Goal: Transaction & Acquisition: Book appointment/travel/reservation

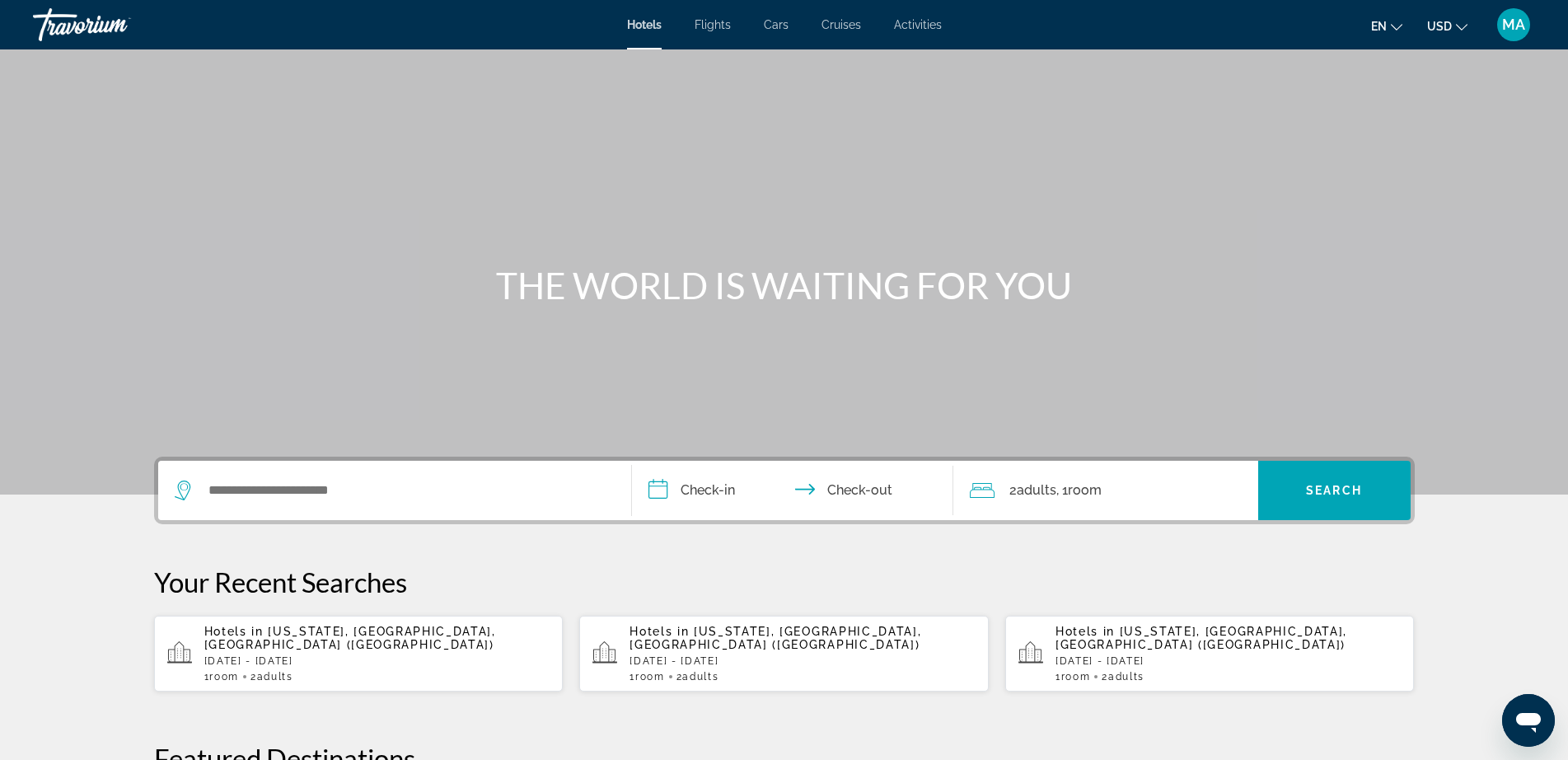
click at [267, 636] on span "[US_STATE], [GEOGRAPHIC_DATA], [GEOGRAPHIC_DATA] ([GEOGRAPHIC_DATA])" at bounding box center [350, 637] width 292 height 26
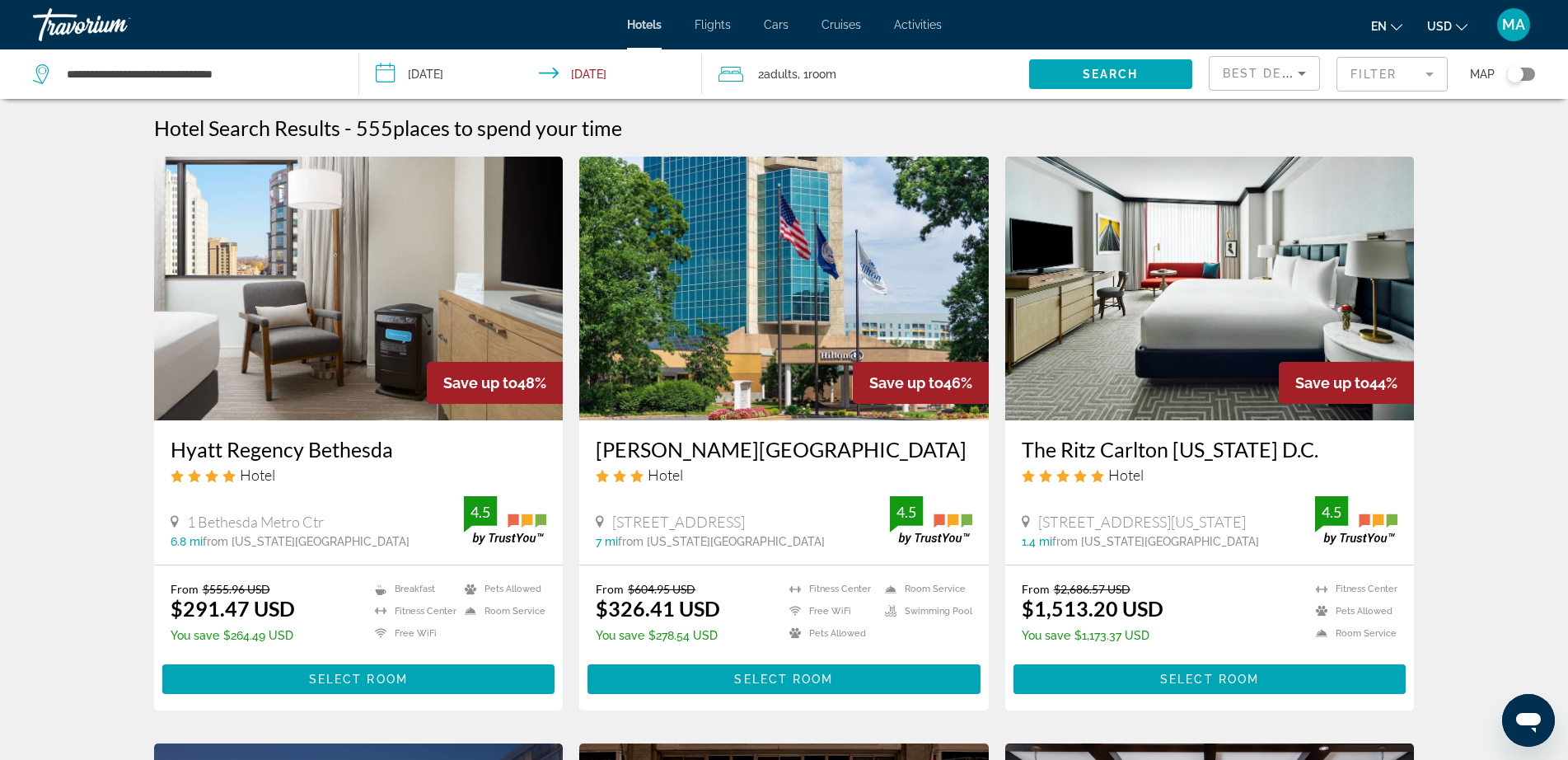
click at [1425, 68] on mat-form-field "Filter" at bounding box center [1391, 74] width 111 height 35
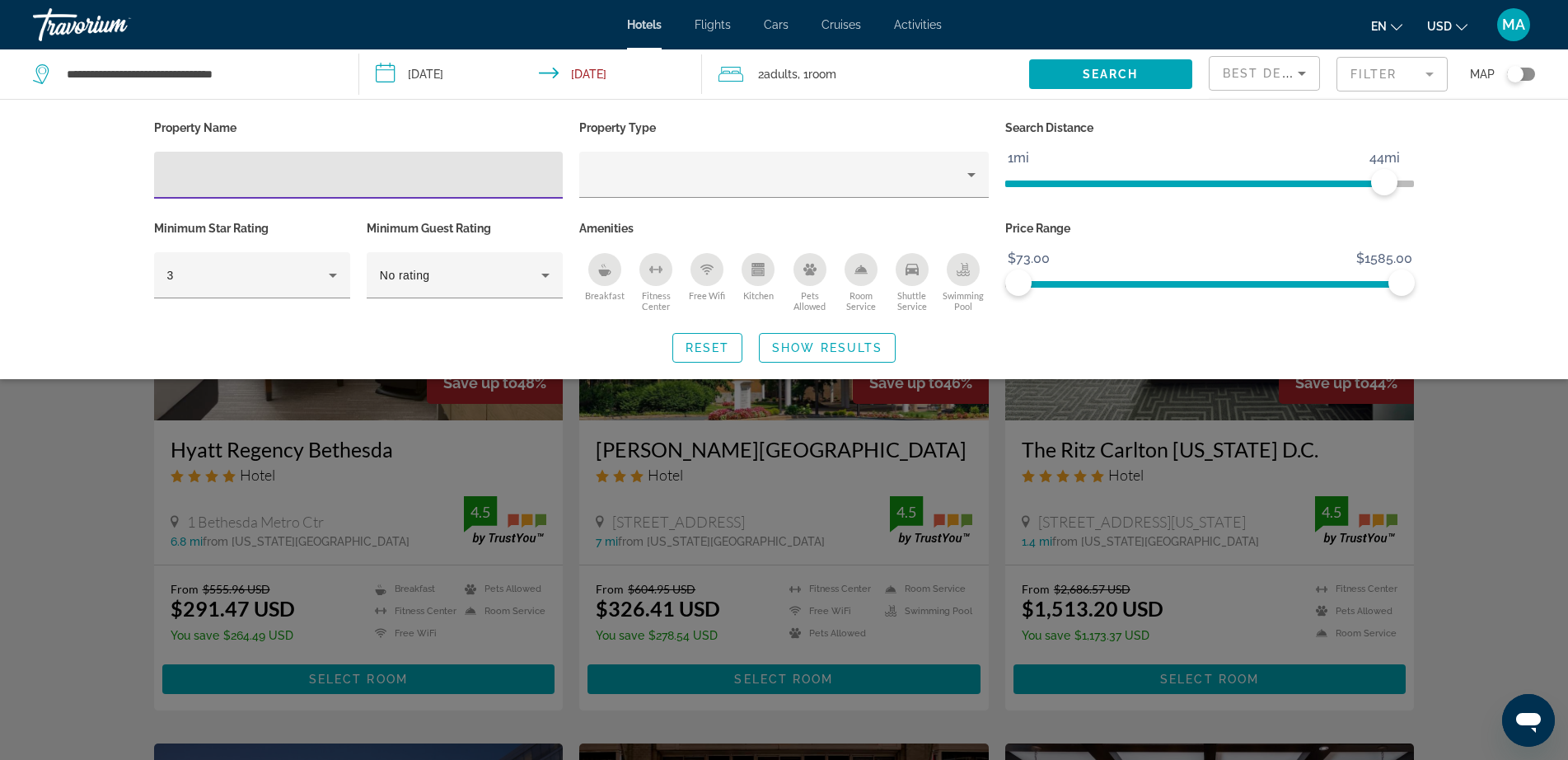
click at [308, 175] on input "Hotel Filters" at bounding box center [358, 176] width 383 height 19
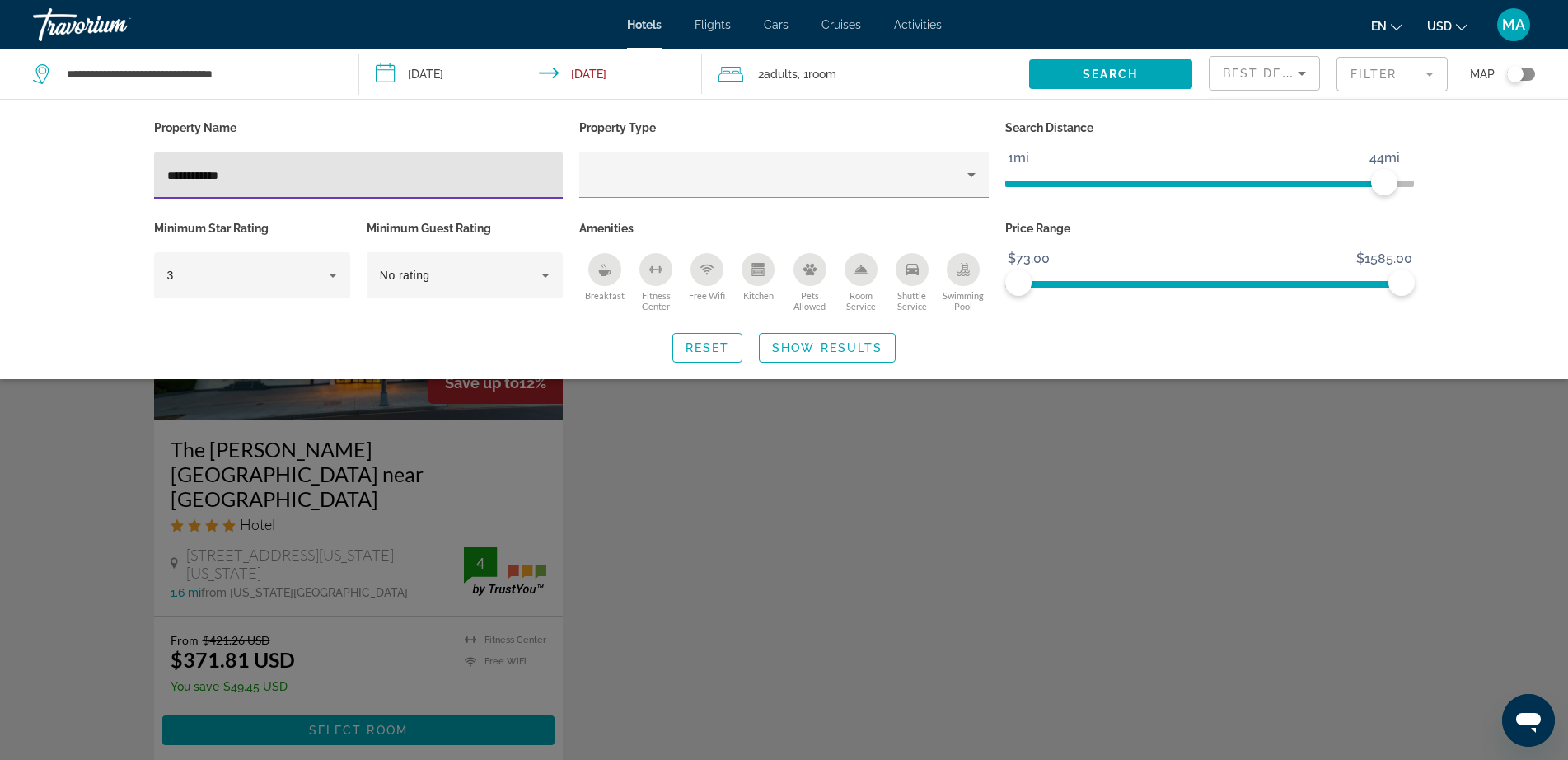
type input "**********"
click at [262, 671] on div "Search widget" at bounding box center [784, 503] width 1568 height 513
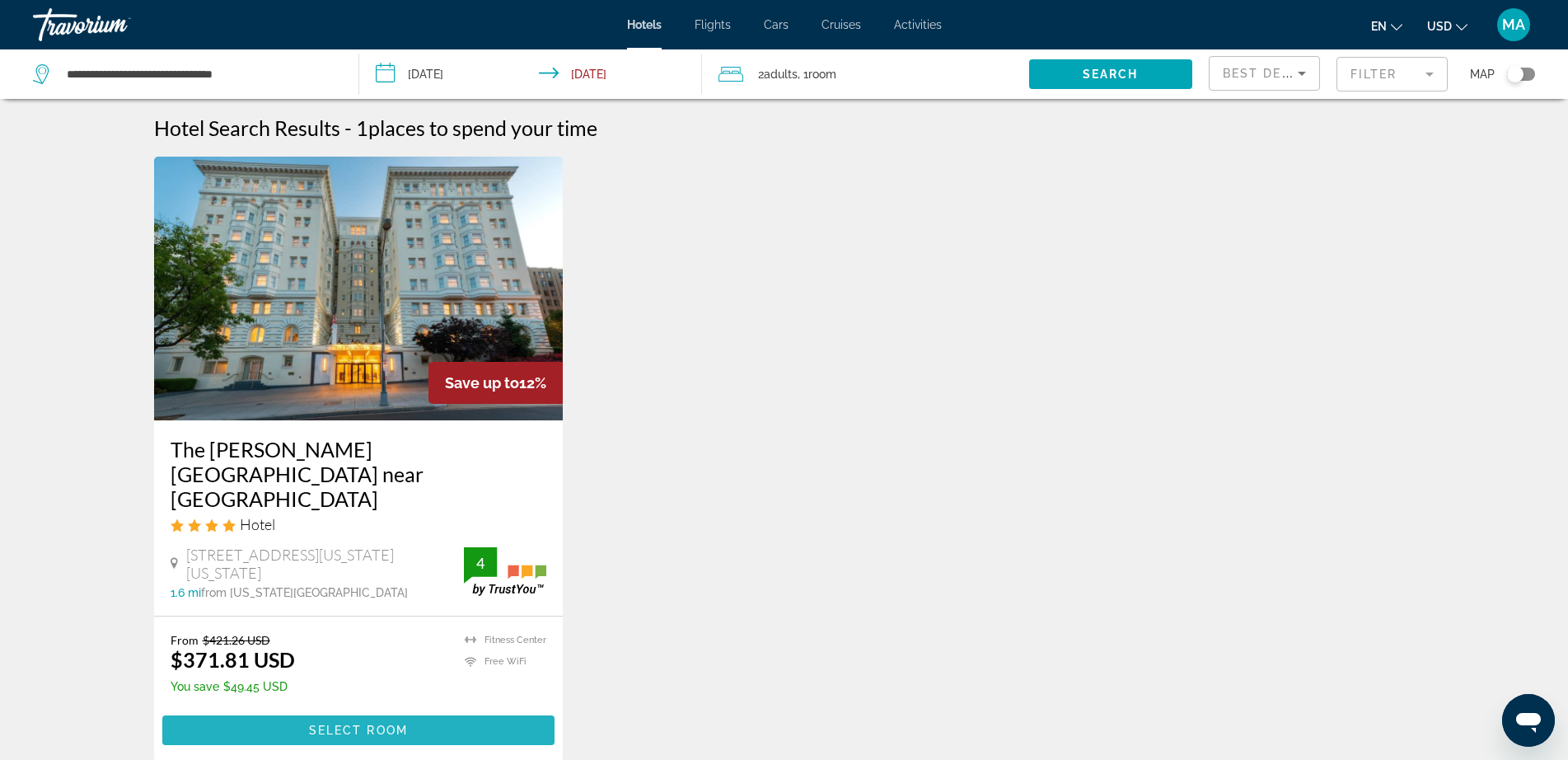
click at [368, 723] on span "Select Room" at bounding box center [358, 730] width 98 height 14
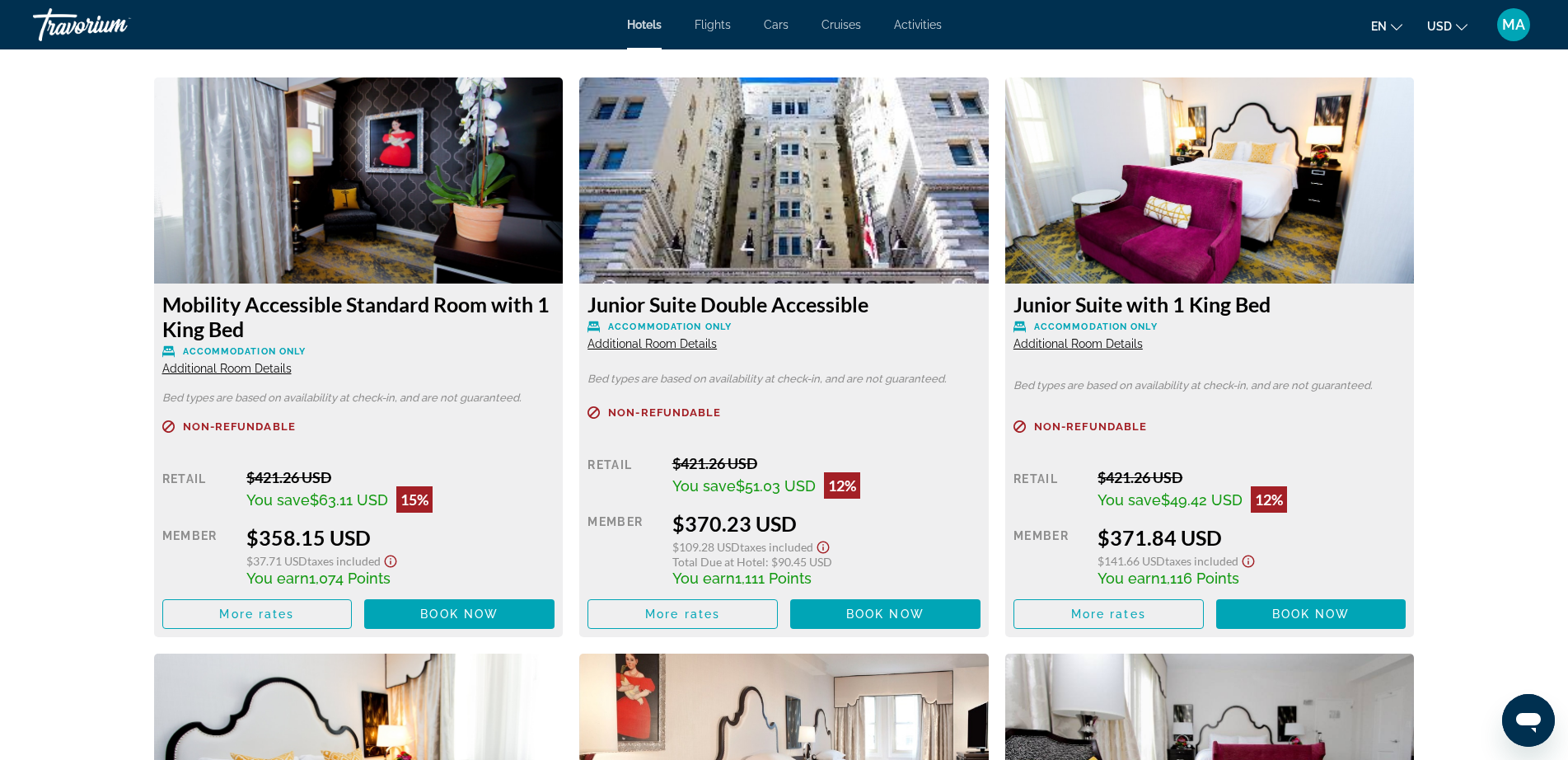
scroll to position [2264, 0]
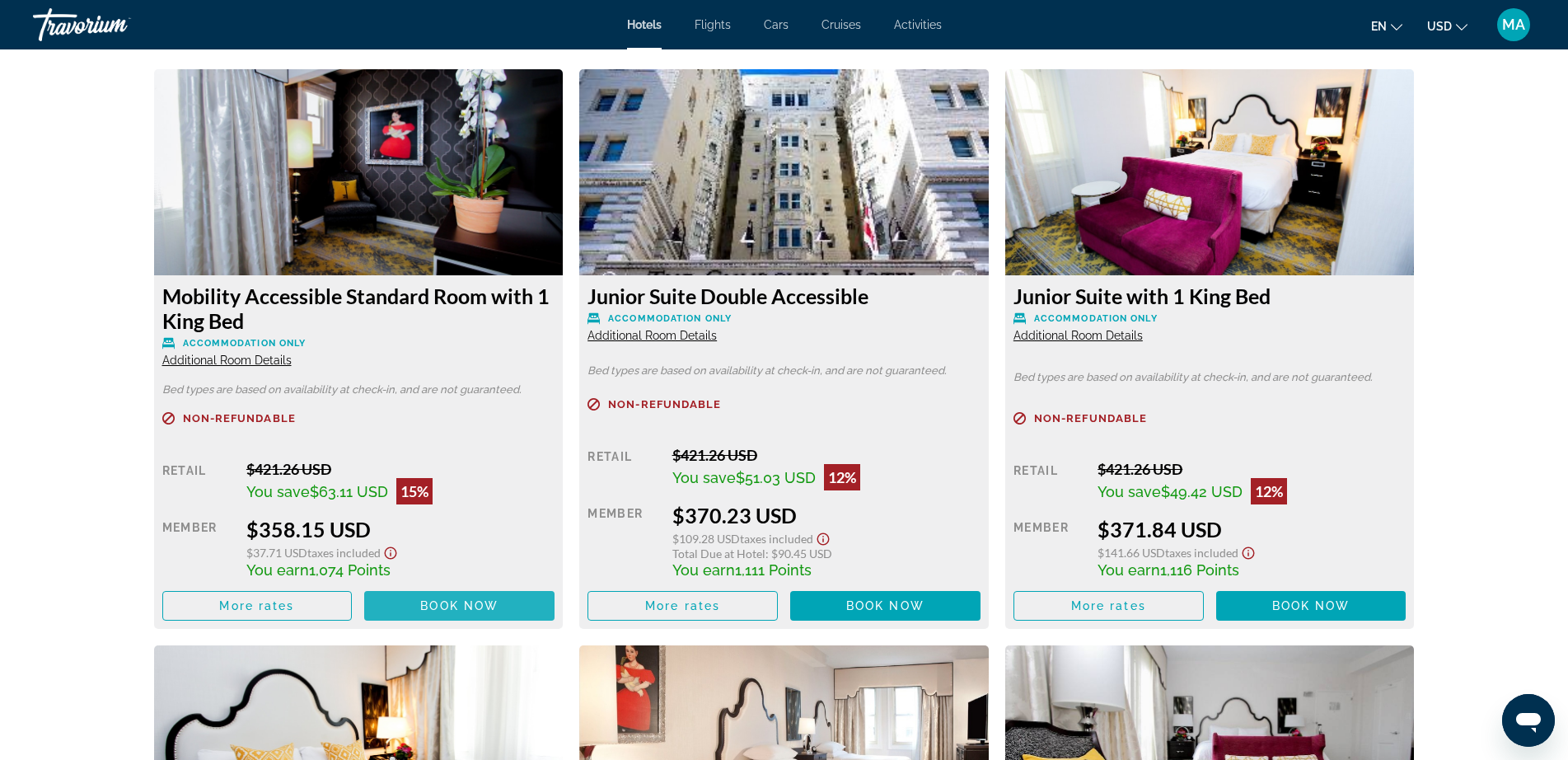
click at [435, 599] on span "Book now" at bounding box center [459, 605] width 78 height 14
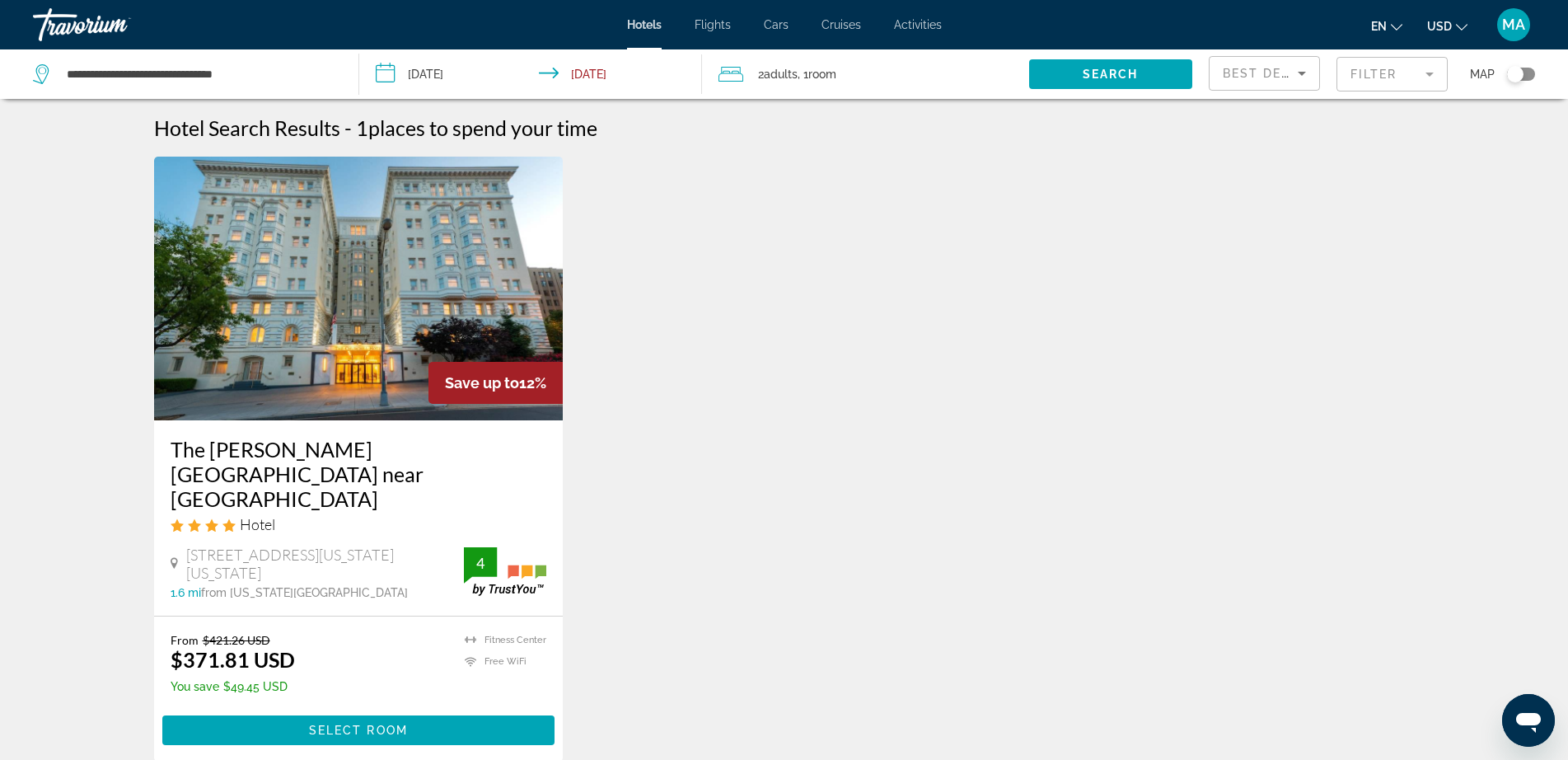
click at [1427, 74] on mat-form-field "Filter" at bounding box center [1391, 74] width 111 height 35
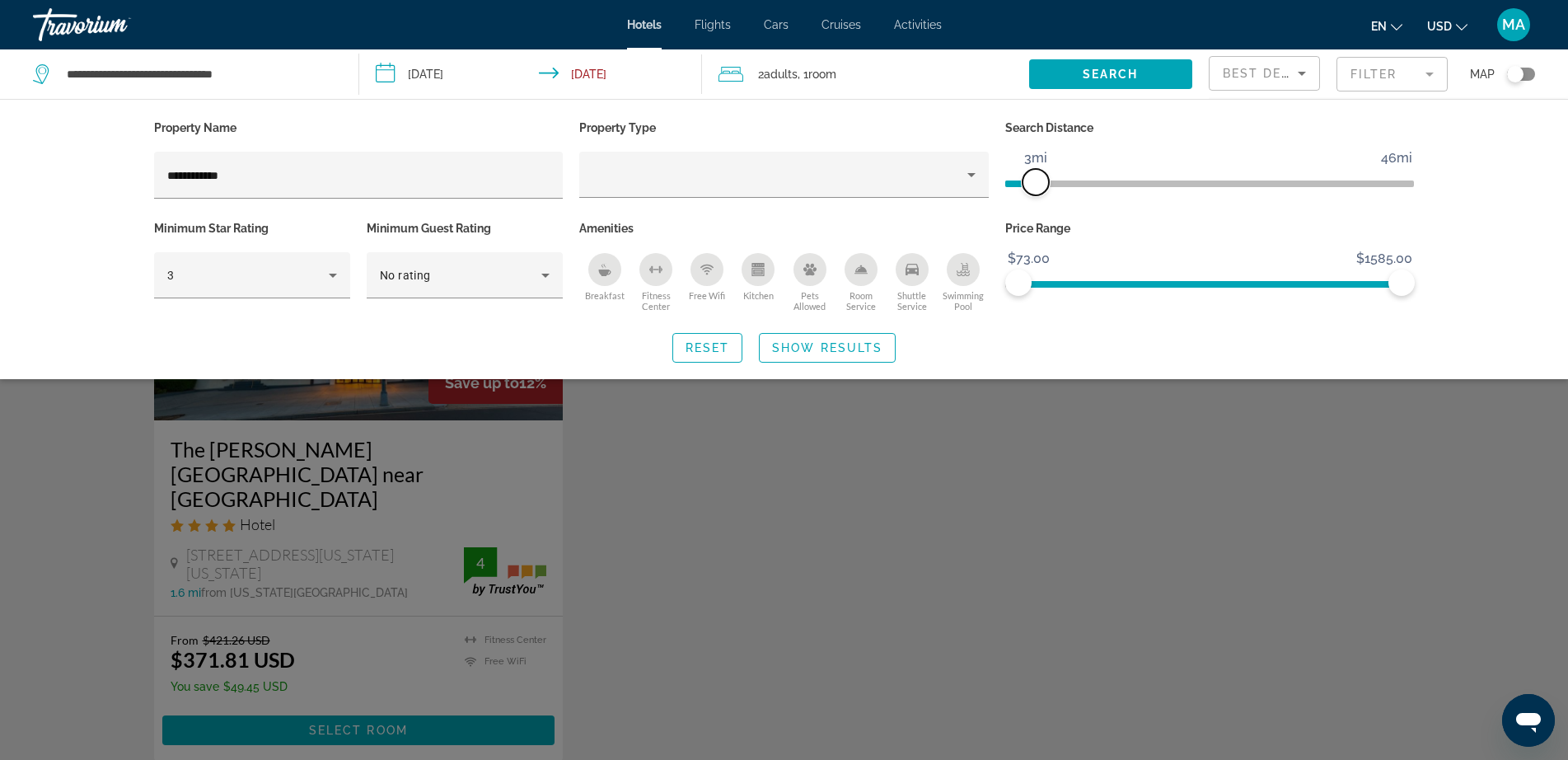
drag, startPoint x: 1383, startPoint y: 182, endPoint x: 1033, endPoint y: 192, distance: 350.1
click at [1033, 192] on span "ngx-slider" at bounding box center [1035, 182] width 26 height 26
click at [305, 182] on input "**********" at bounding box center [358, 176] width 383 height 19
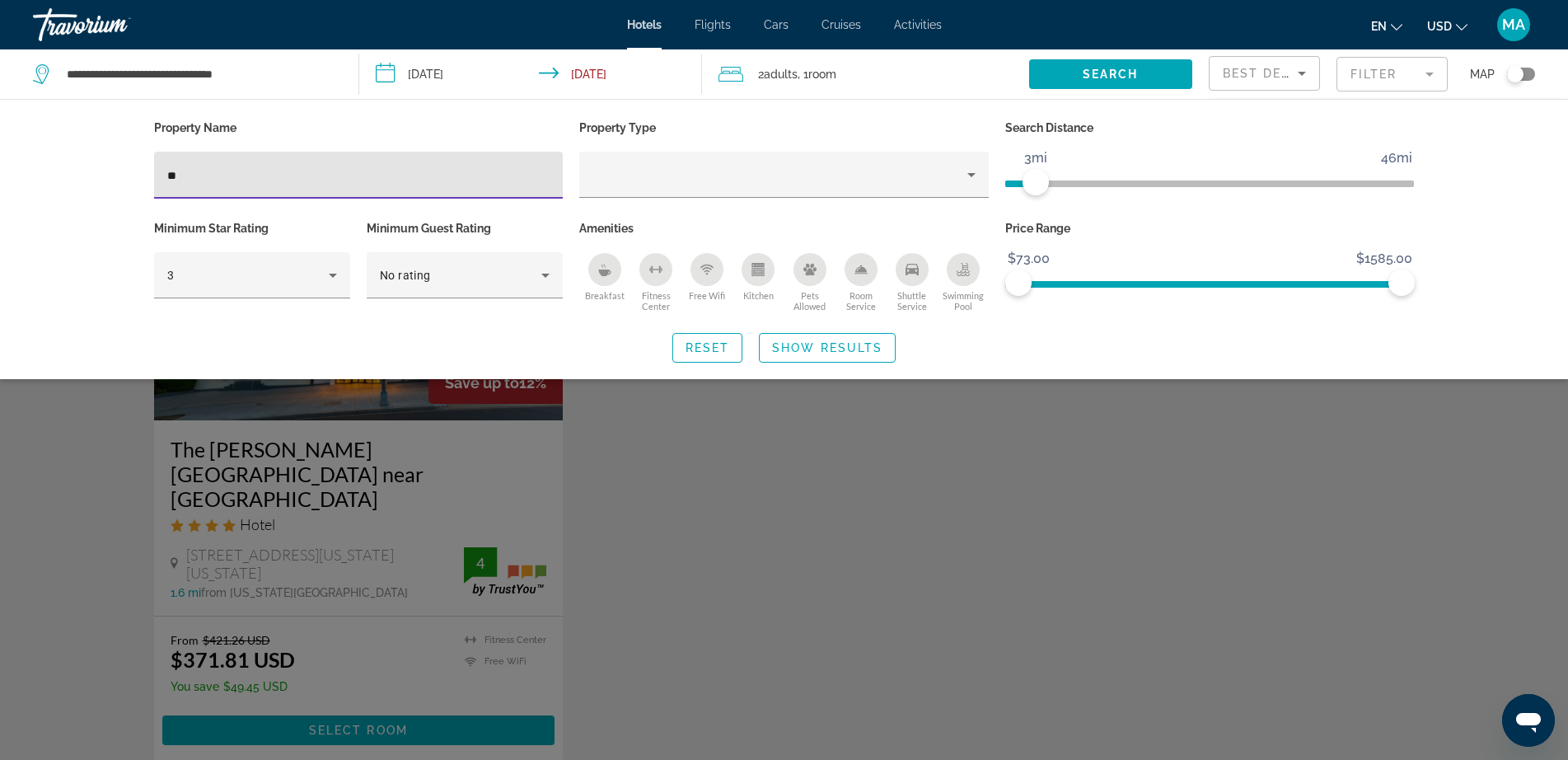
type input "*"
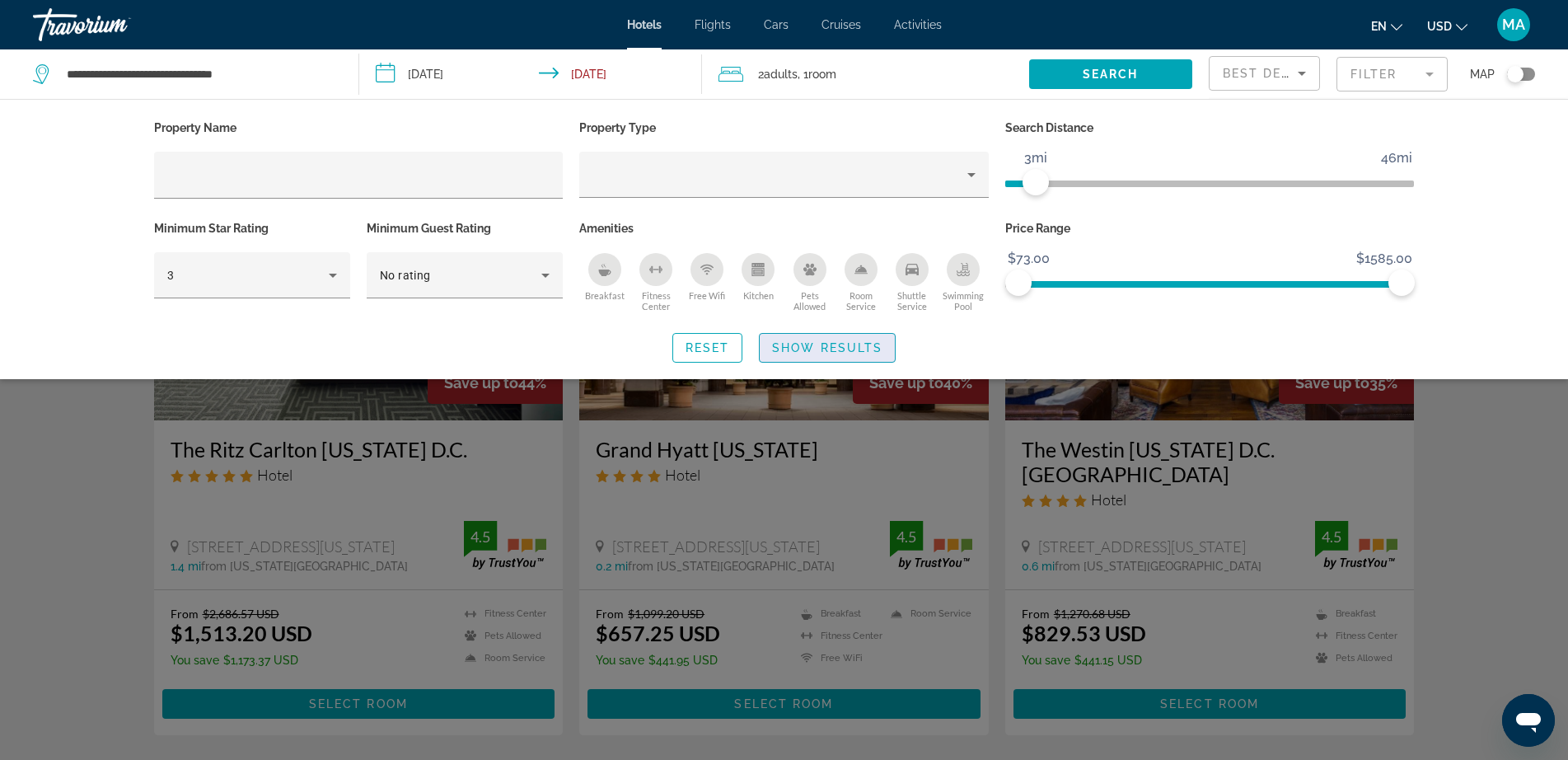
click at [822, 346] on span "Show Results" at bounding box center [827, 348] width 110 height 14
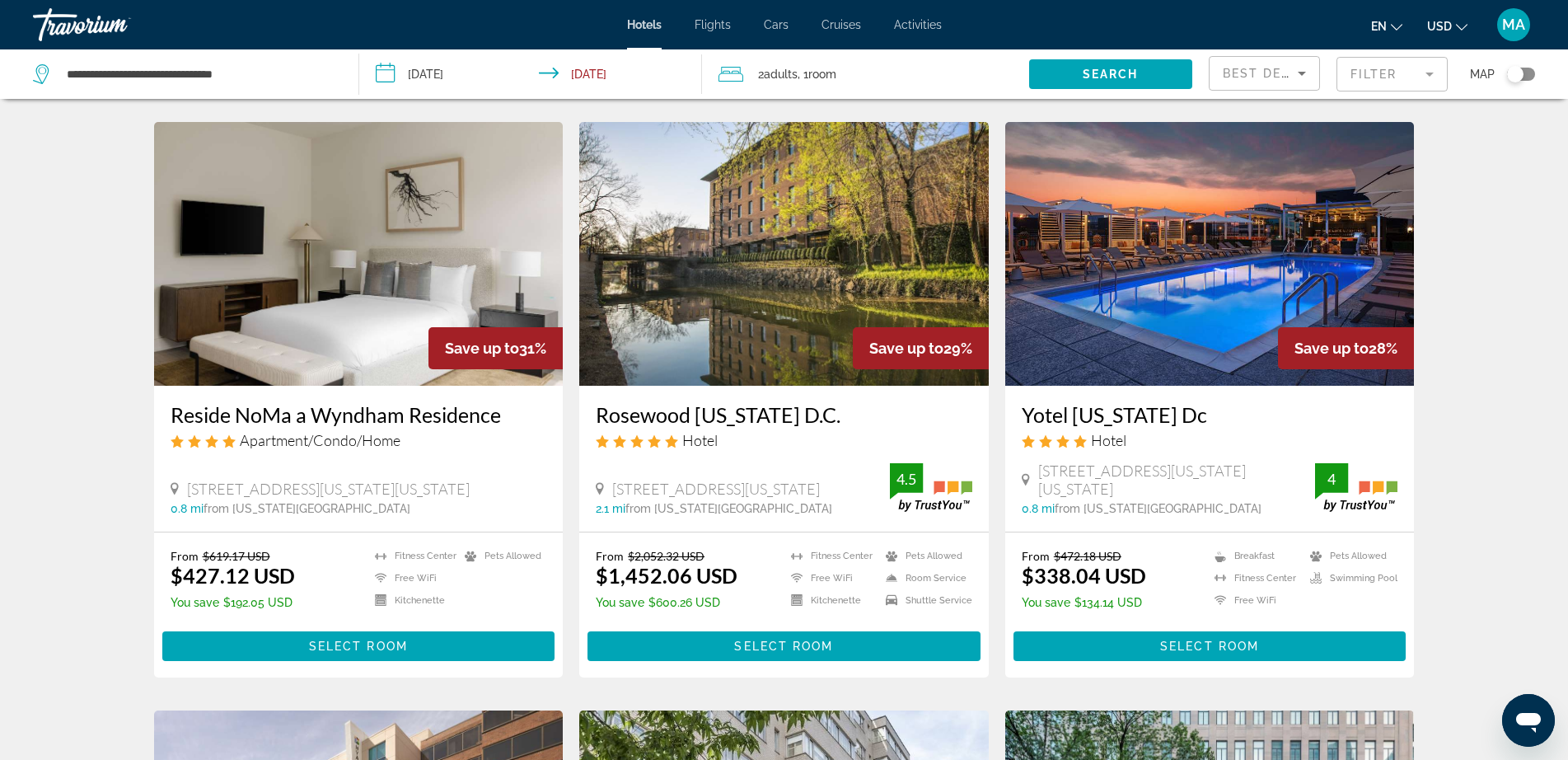
scroll to position [660, 0]
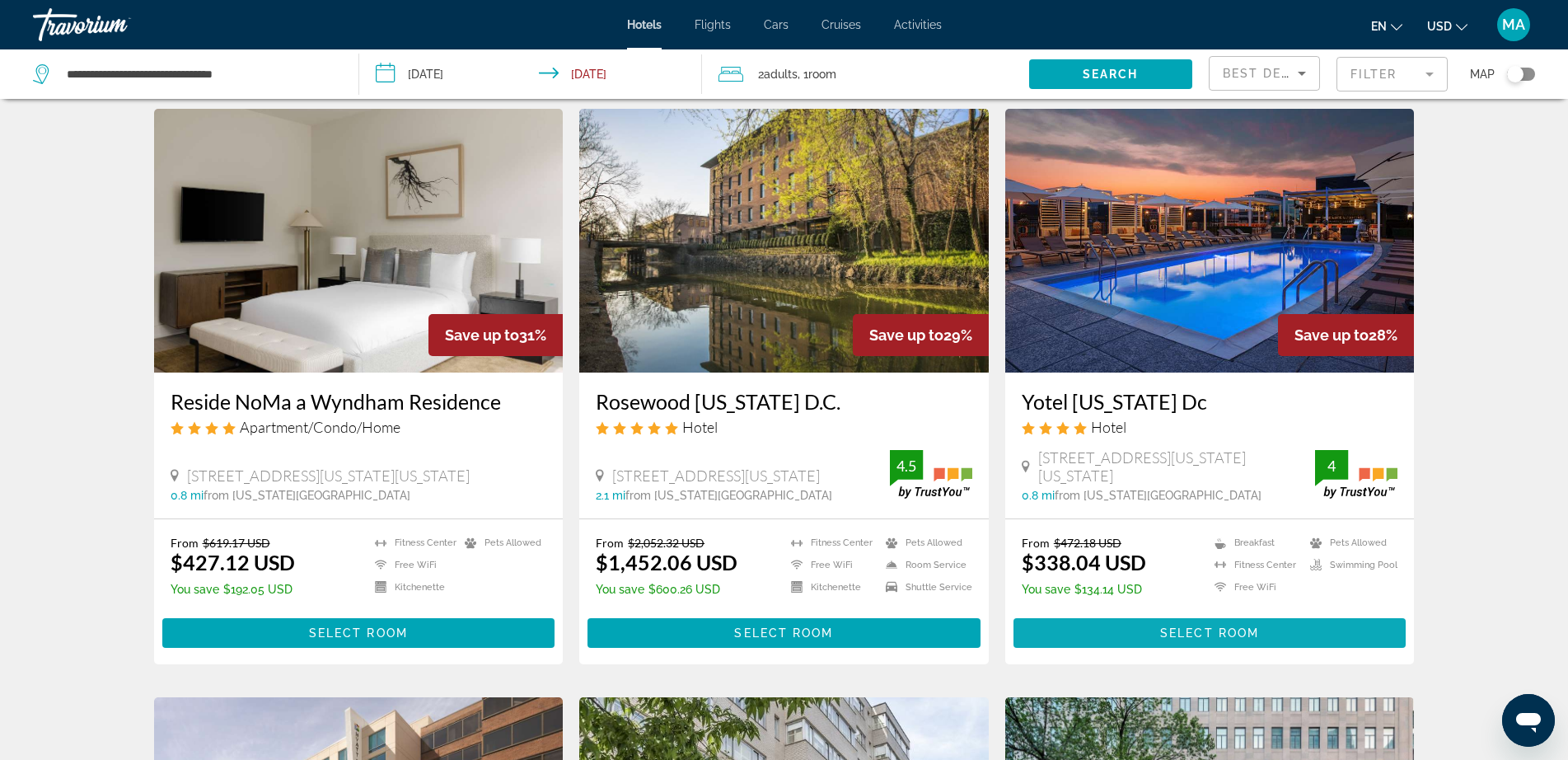
click at [1173, 626] on span "Select Room" at bounding box center [1209, 633] width 98 height 14
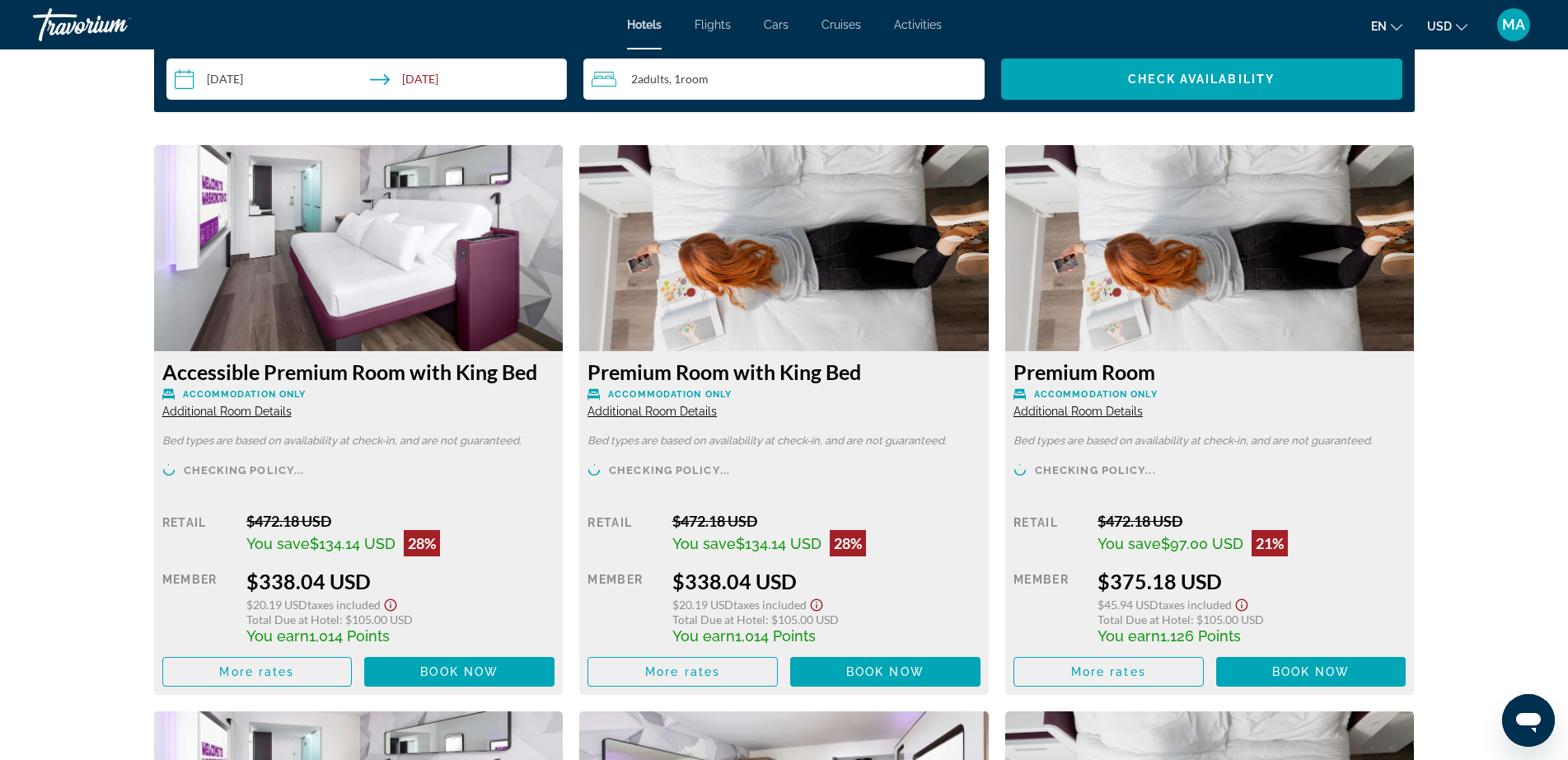
scroll to position [2143, 0]
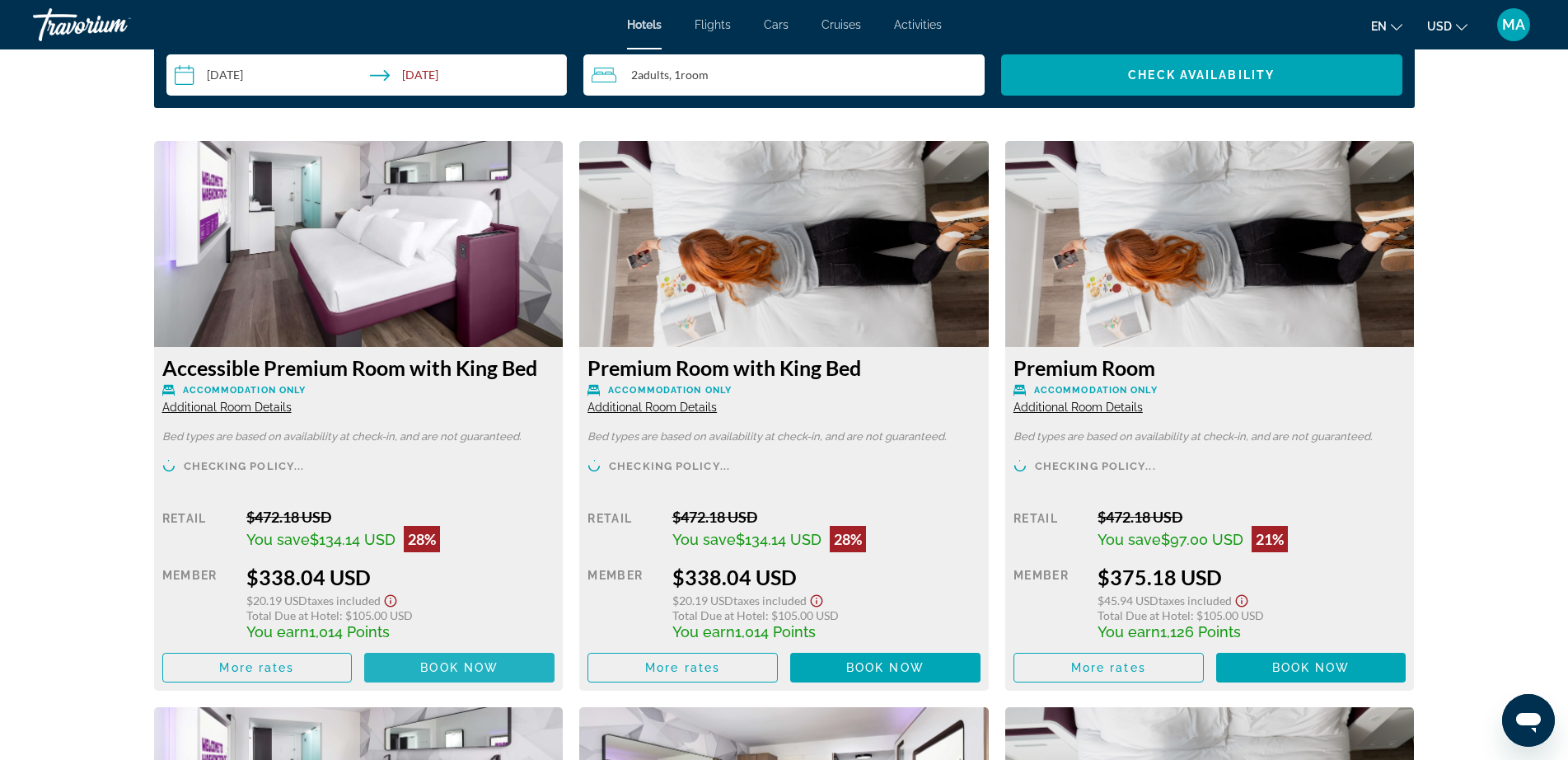
click at [490, 661] on span "Book now" at bounding box center [459, 667] width 78 height 14
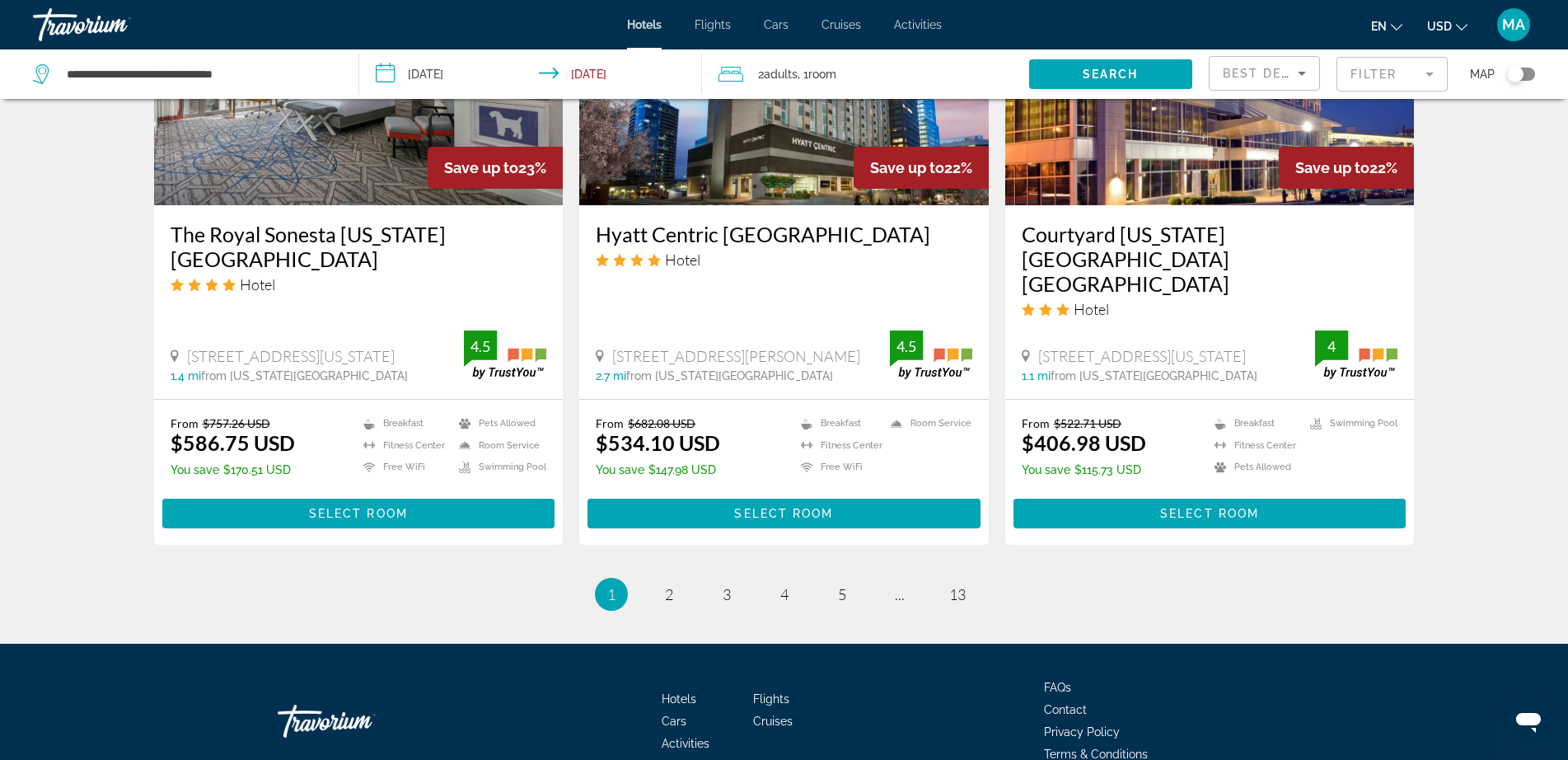
scroll to position [2060, 0]
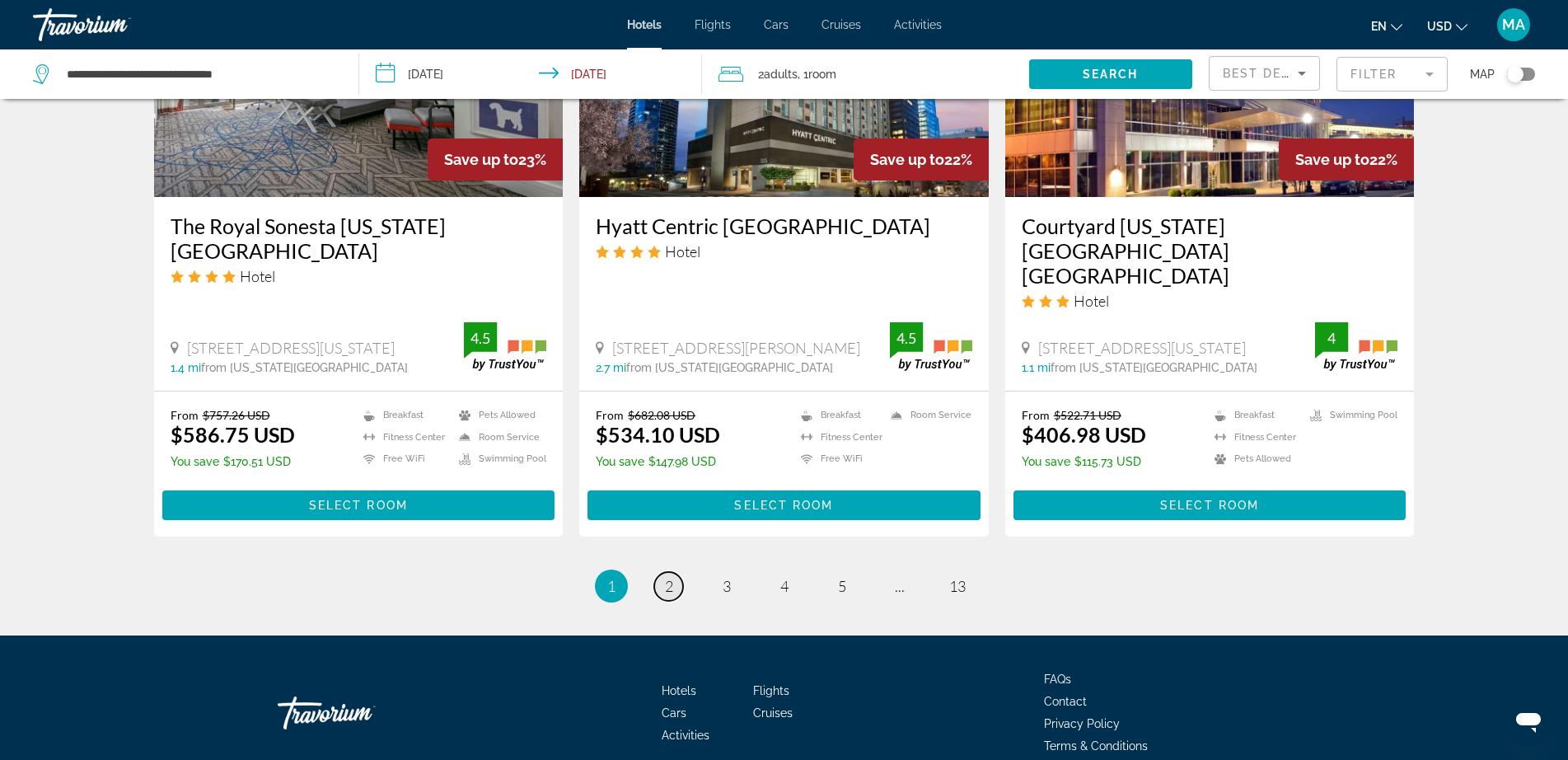
click at [665, 577] on span "2" at bounding box center [669, 585] width 9 height 18
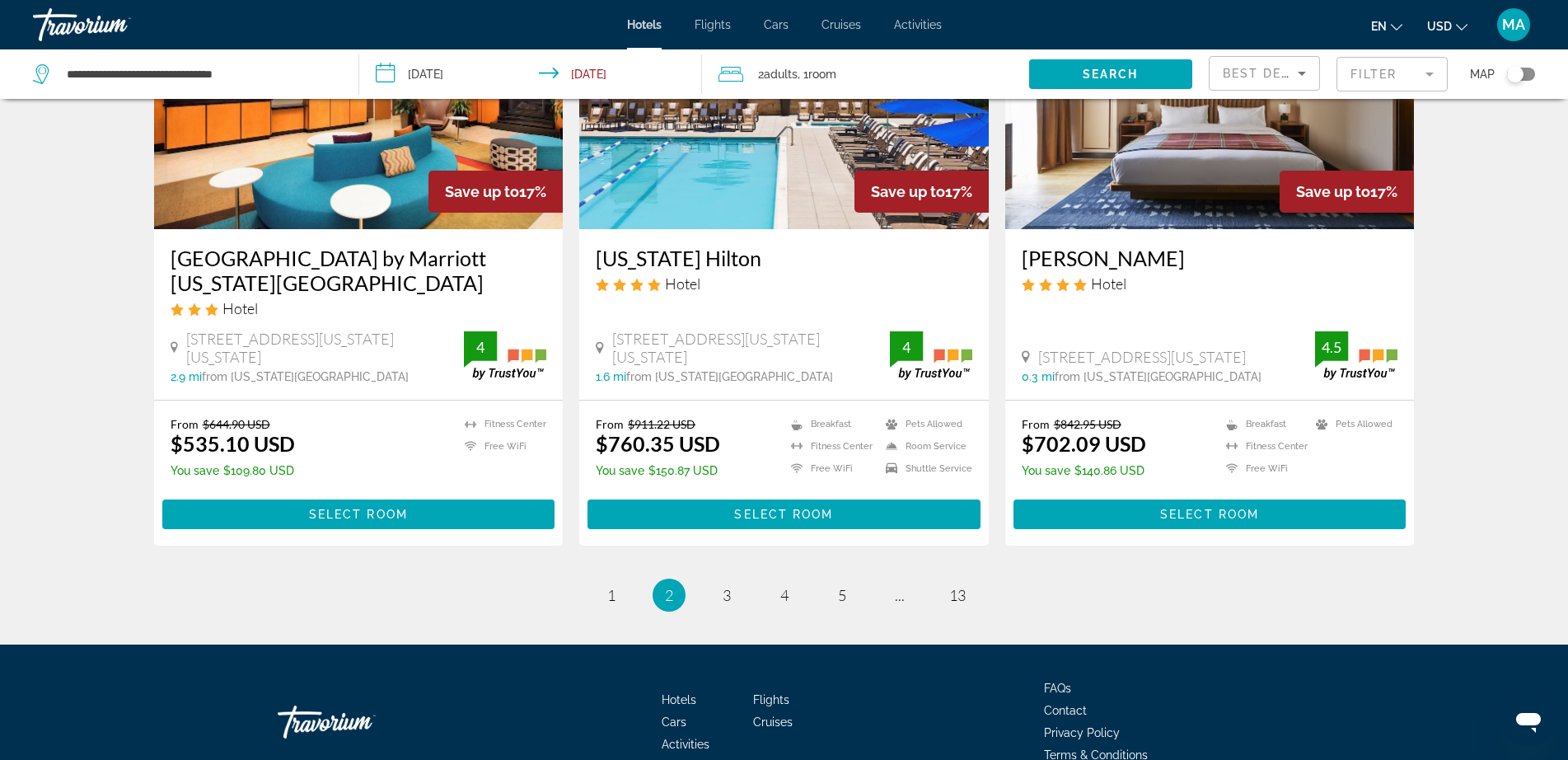
scroll to position [2087, 0]
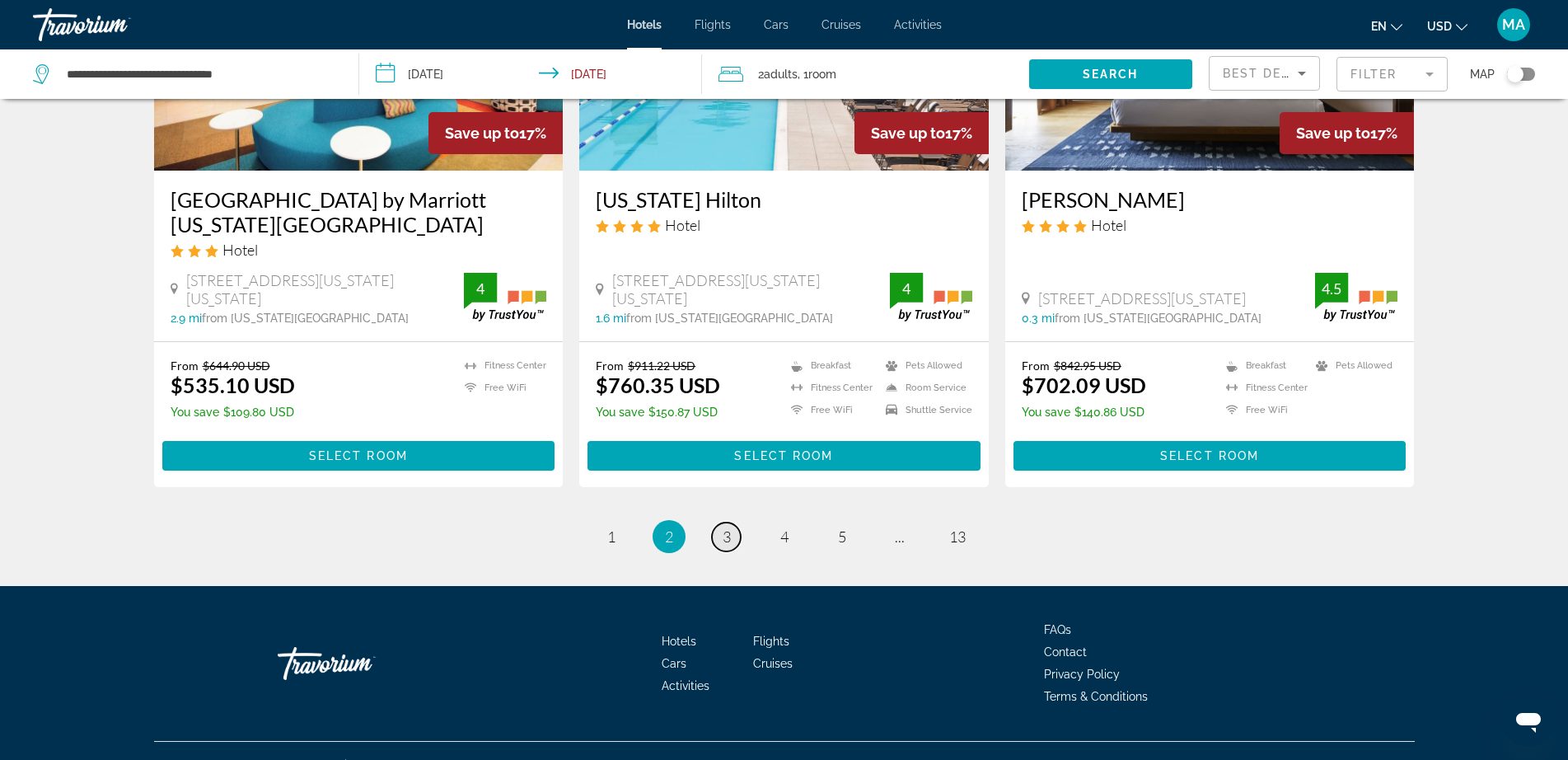
click at [729, 527] on span "3" at bounding box center [726, 536] width 9 height 18
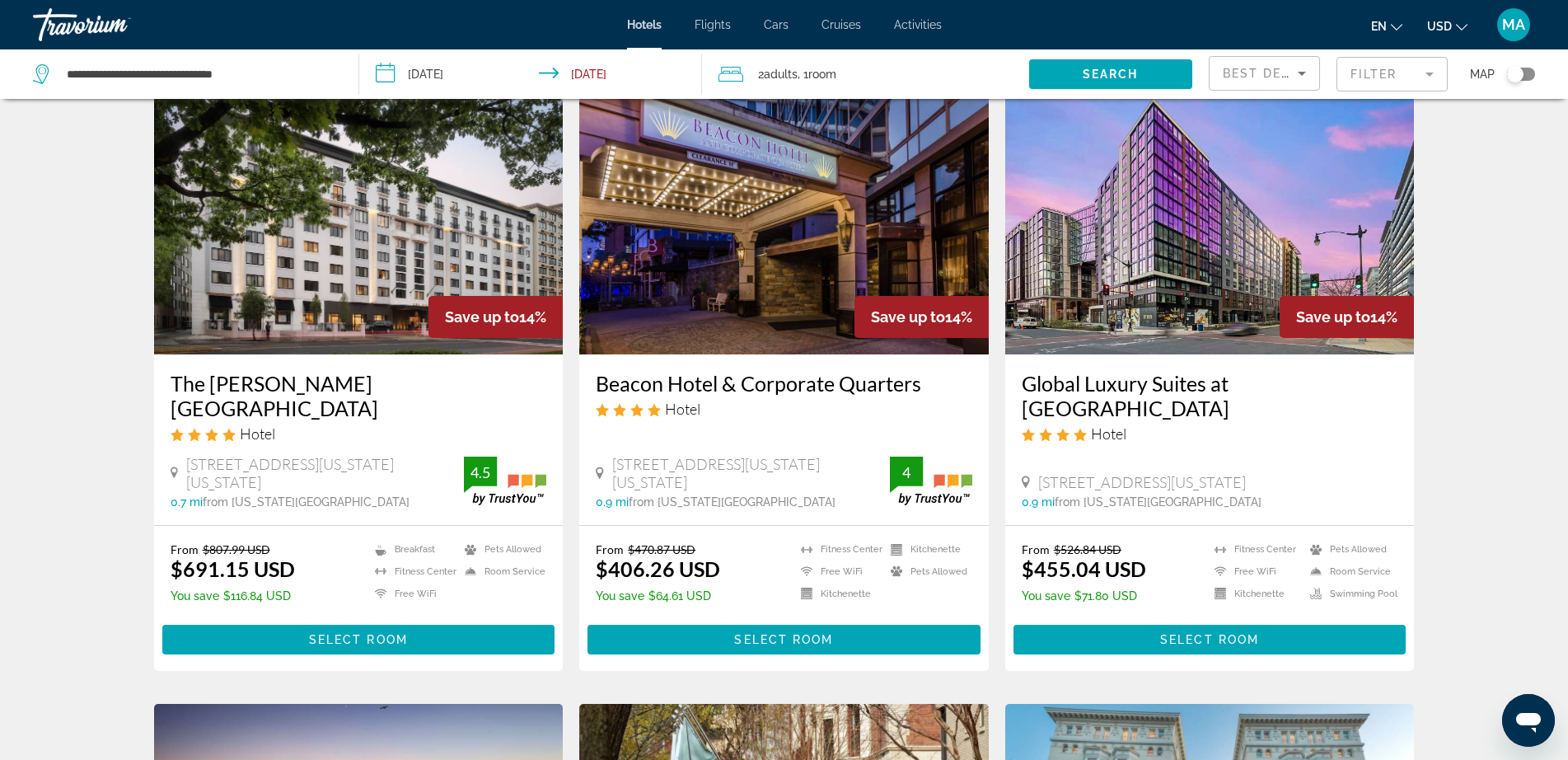
scroll to position [1291, 0]
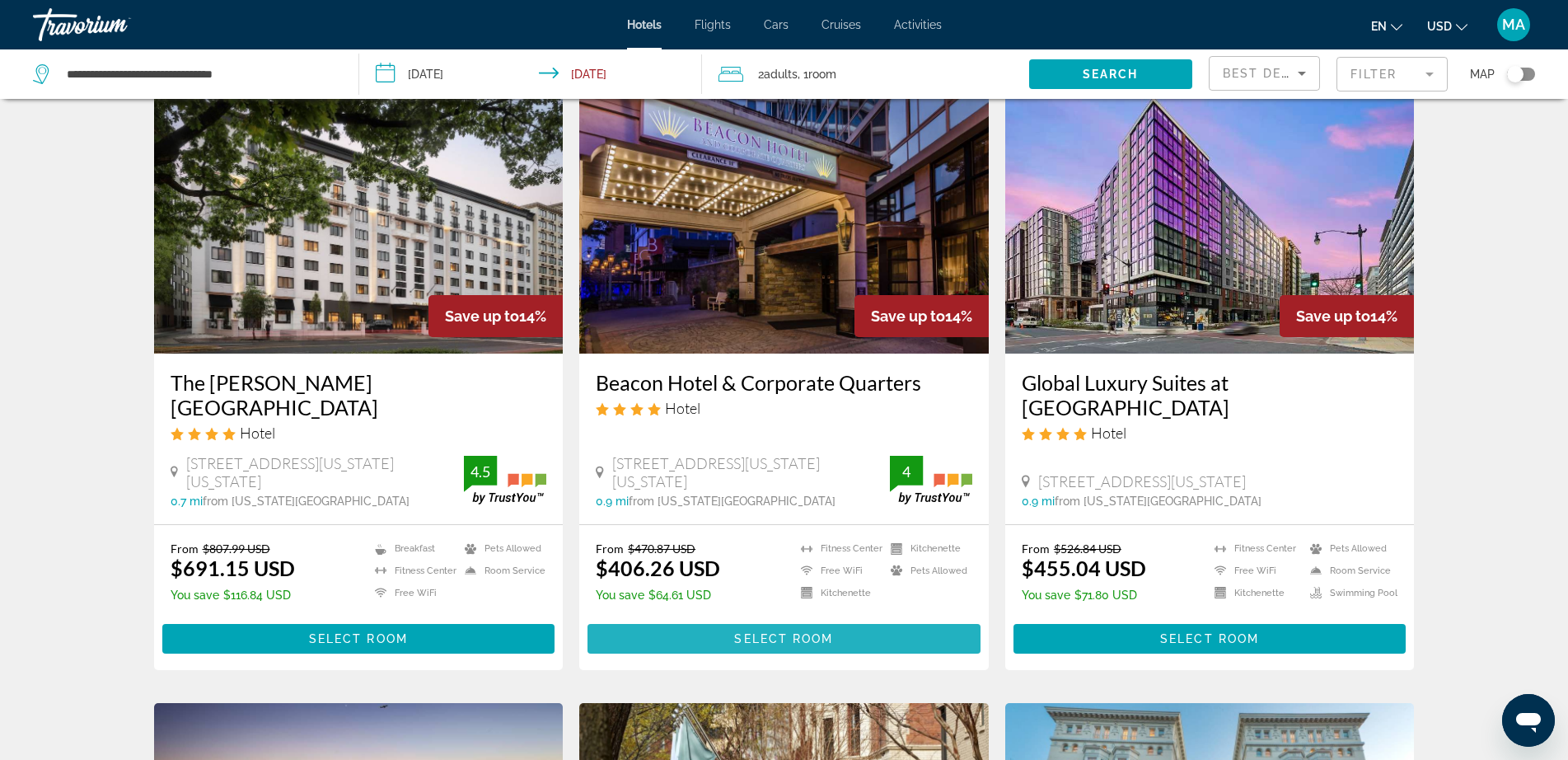
click at [856, 619] on span "Main content" at bounding box center [783, 638] width 393 height 40
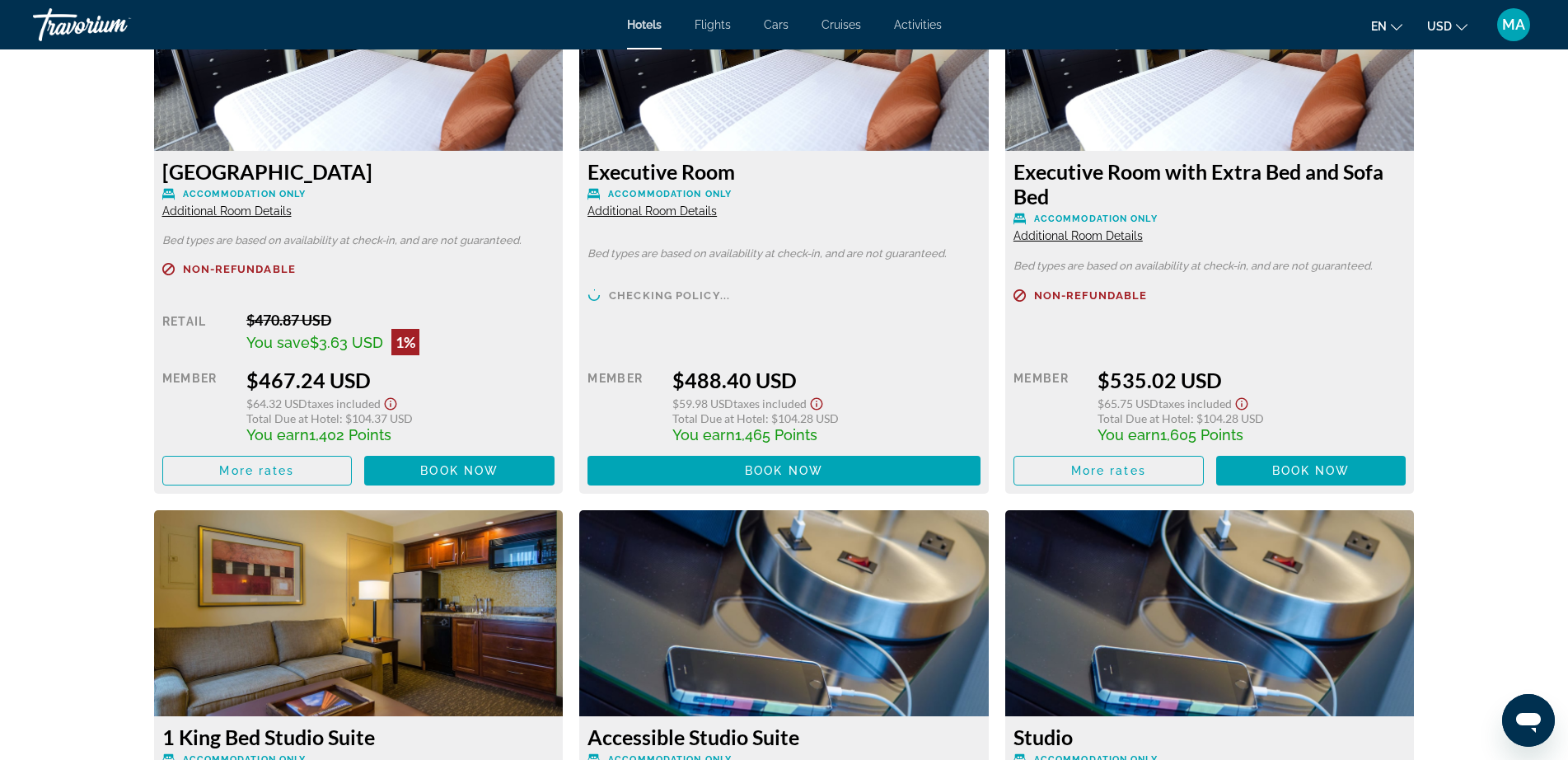
scroll to position [4120, 0]
